Goal: Task Accomplishment & Management: Manage account settings

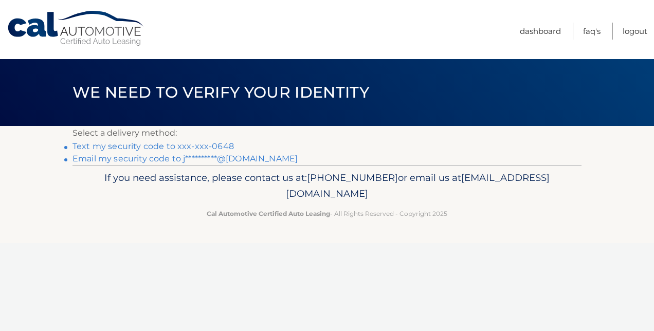
click at [205, 147] on link "Text my security code to xxx-xxx-0648" at bounding box center [152, 146] width 161 height 10
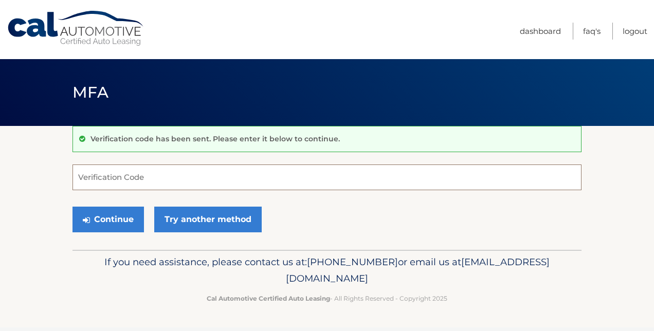
click at [172, 181] on input "Verification Code" at bounding box center [326, 178] width 509 height 26
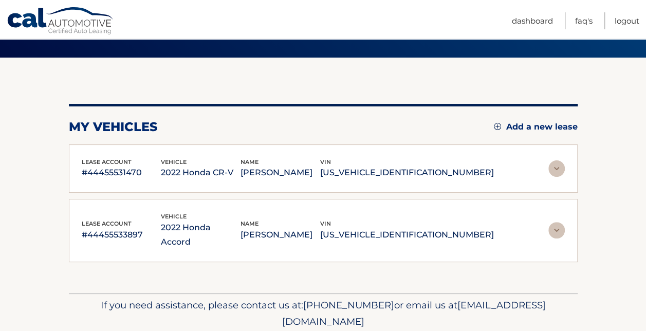
scroll to position [72, 0]
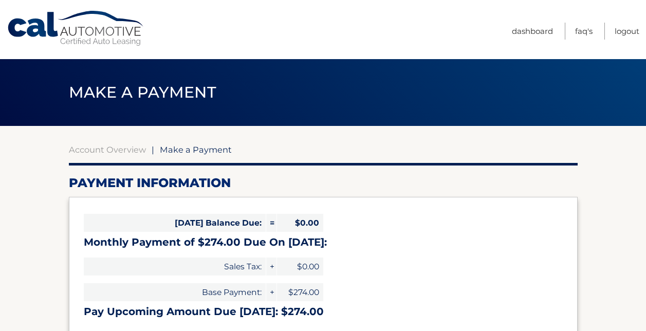
select select "NDJkZDZiMWEtNjU5ZC00OGYyLWFjYTQtYTRmNWRiMzE1MzVj"
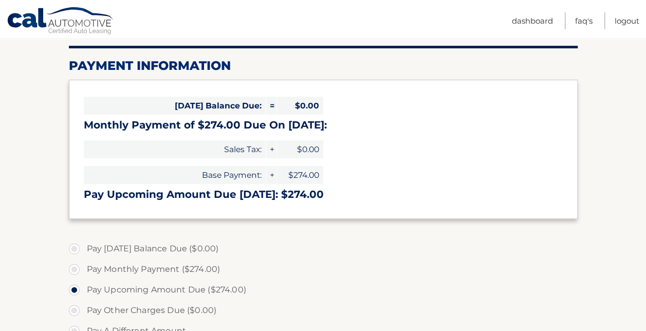
scroll to position [194, 0]
